Goal: Go to known website: Access a specific website the user already knows

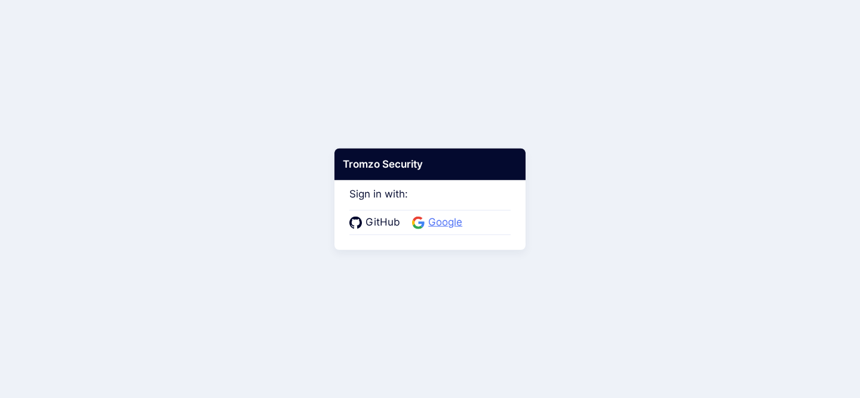
click at [445, 225] on span "Google" at bounding box center [444, 223] width 41 height 16
